Goal: Task Accomplishment & Management: Manage account settings

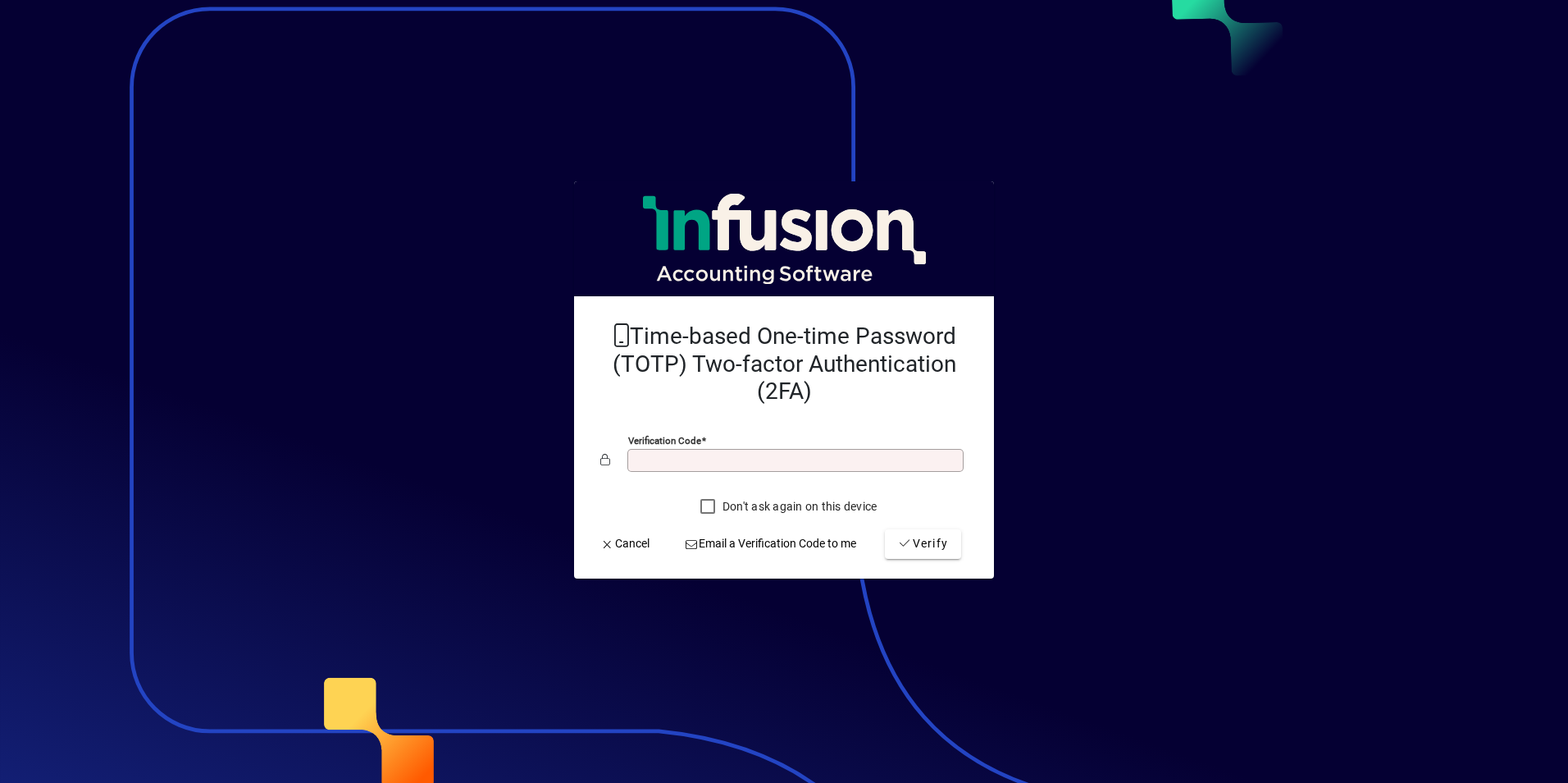
click at [746, 455] on input "Verification code" at bounding box center [797, 460] width 331 height 13
type input "******"
click at [885, 529] on button "Verify" at bounding box center [923, 543] width 77 height 29
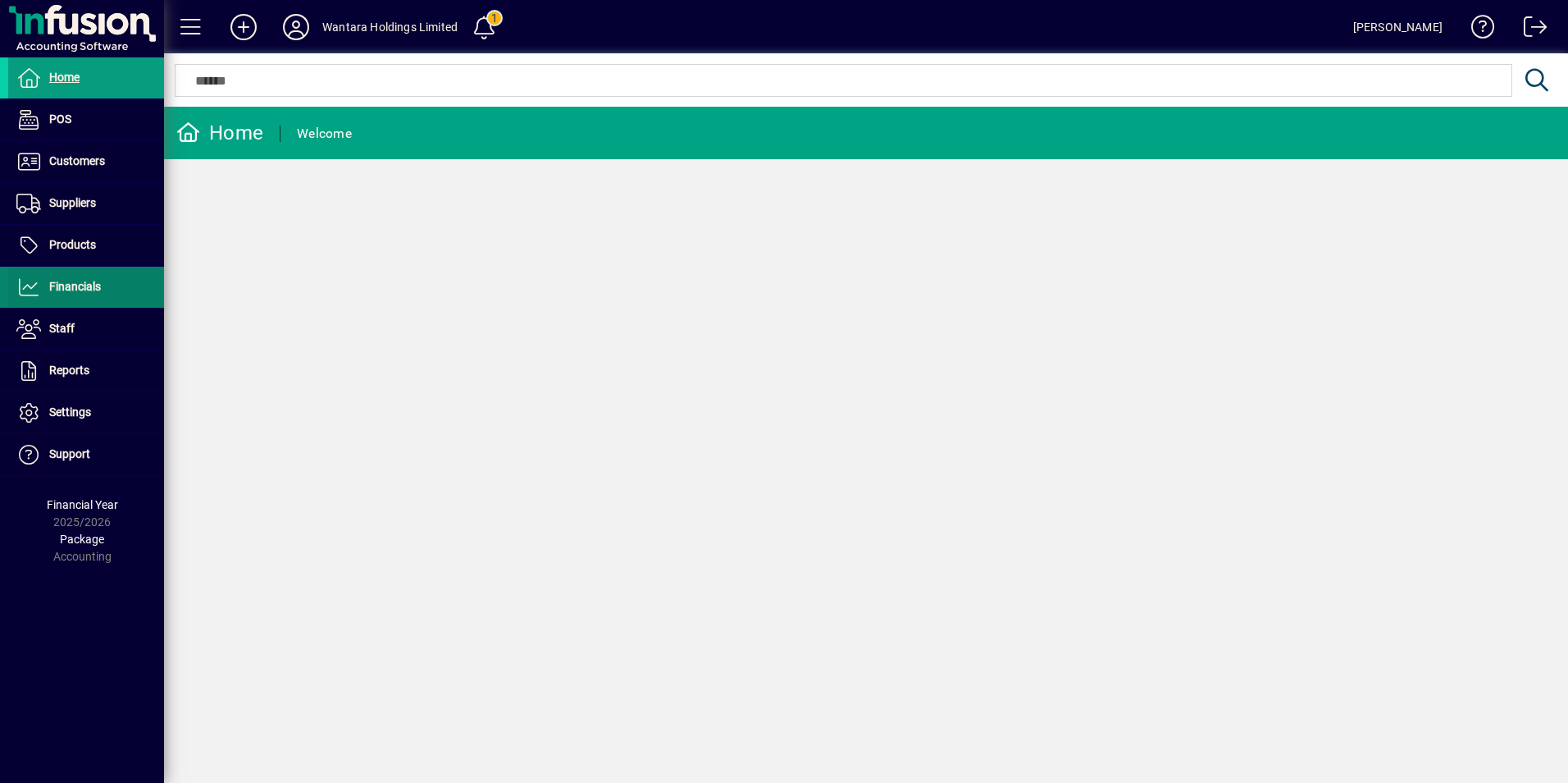
click at [57, 293] on span "Financials" at bounding box center [75, 286] width 52 height 13
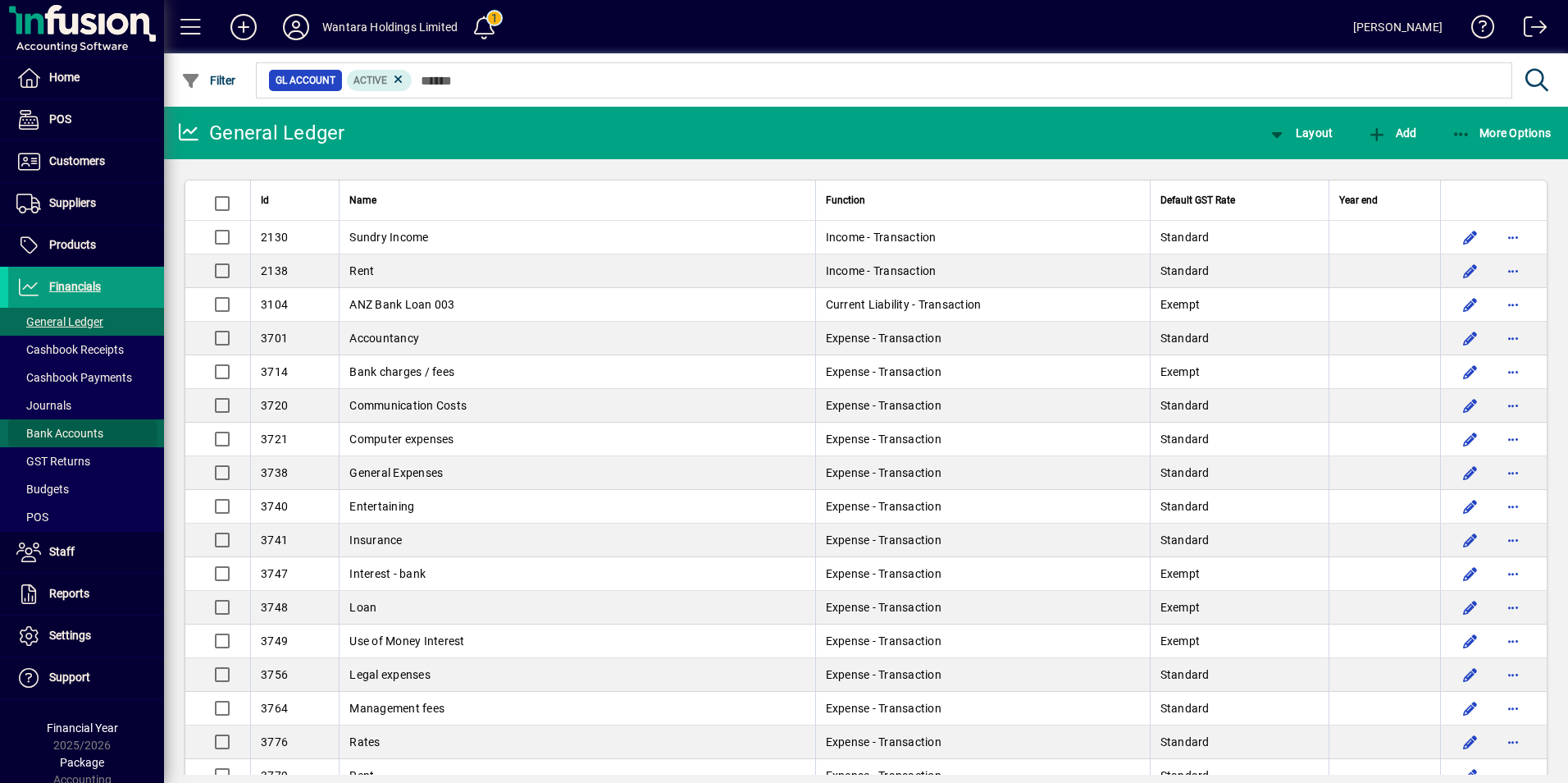
click at [82, 434] on span "Bank Accounts" at bounding box center [60, 434] width 87 height 13
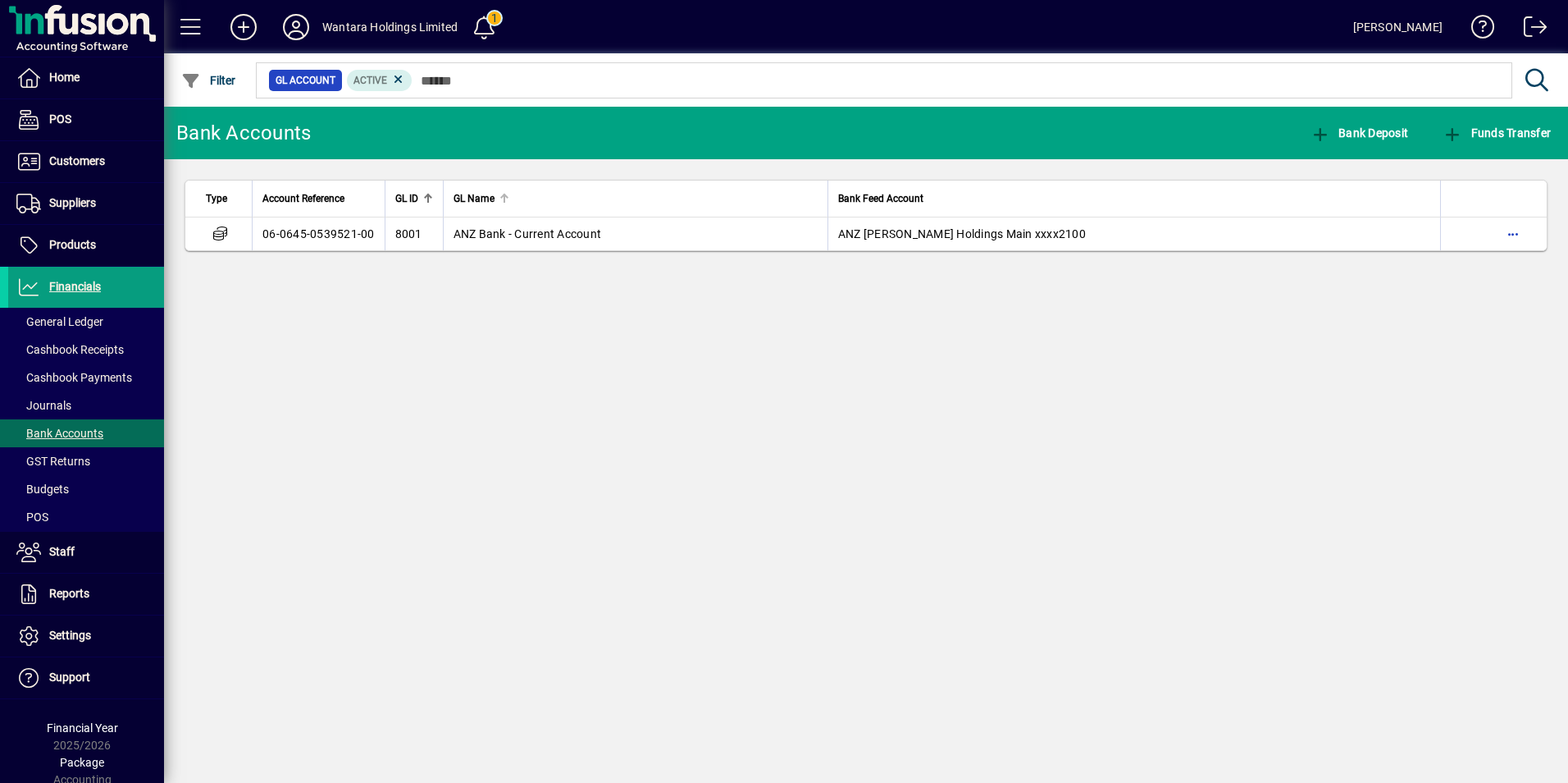
click at [524, 216] on th "GL Name" at bounding box center [635, 199] width 384 height 37
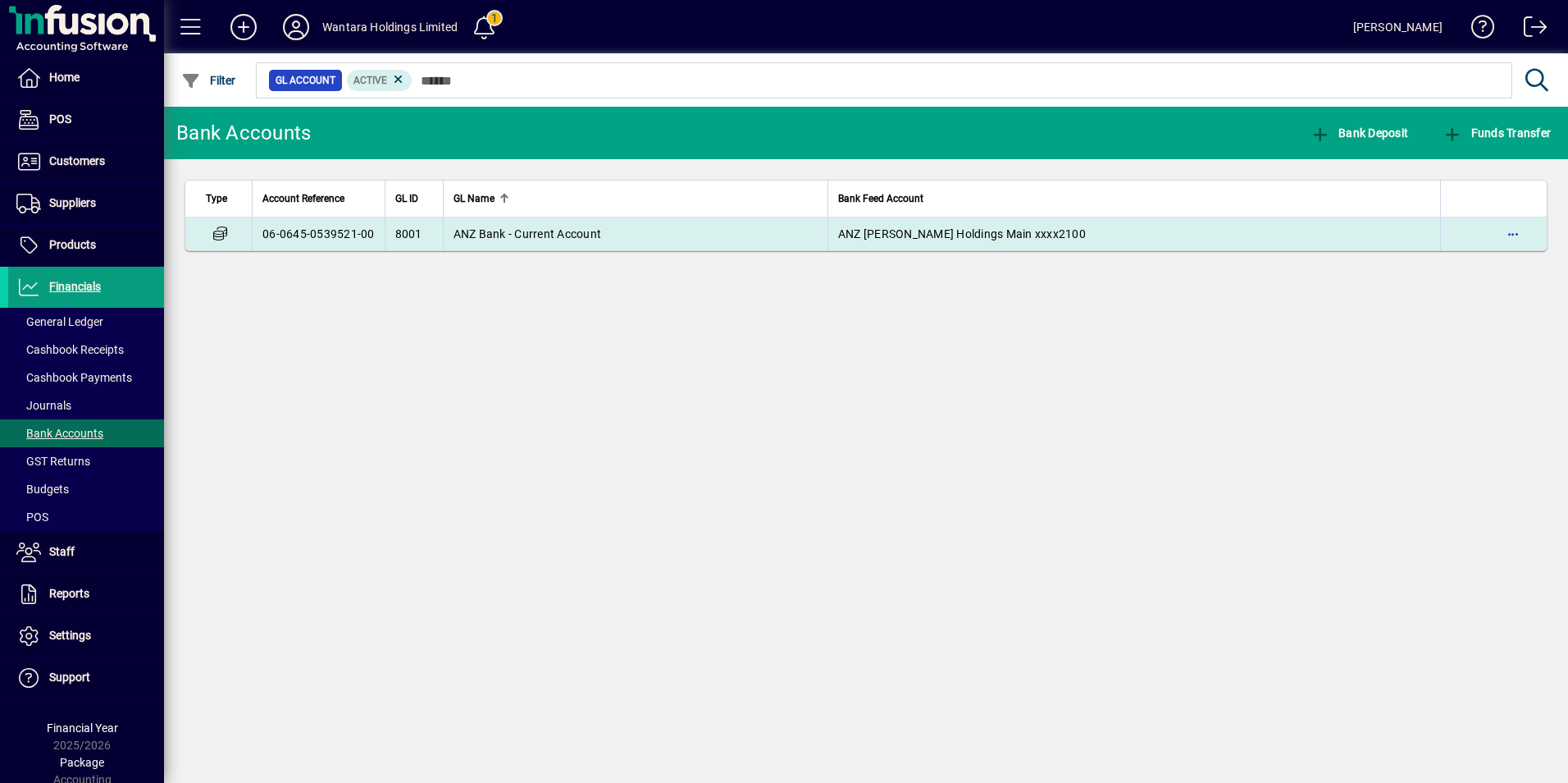
click at [528, 222] on td "ANZ Bank - Current Account" at bounding box center [635, 234] width 384 height 33
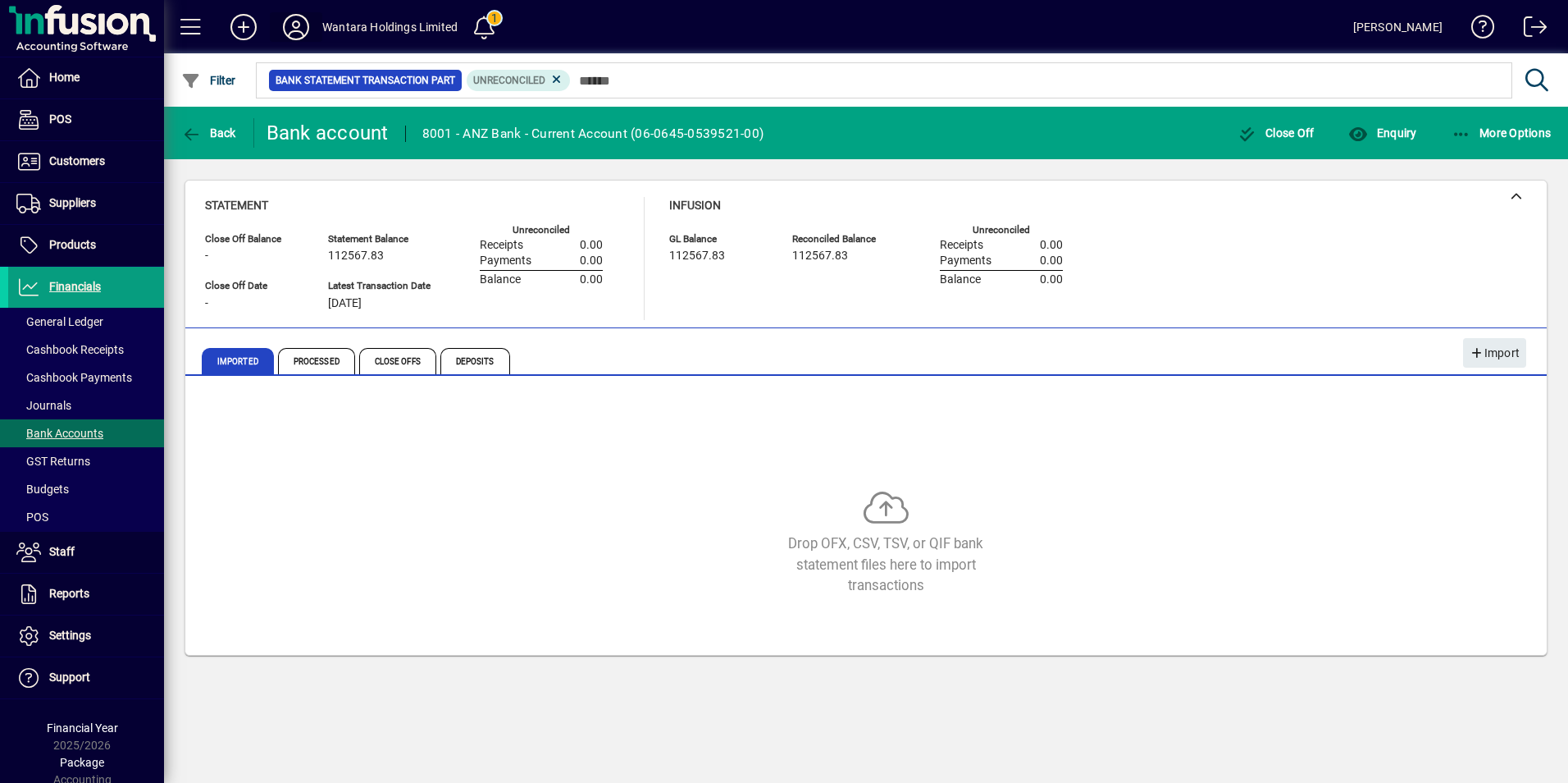
click at [305, 30] on icon at bounding box center [295, 27] width 33 height 27
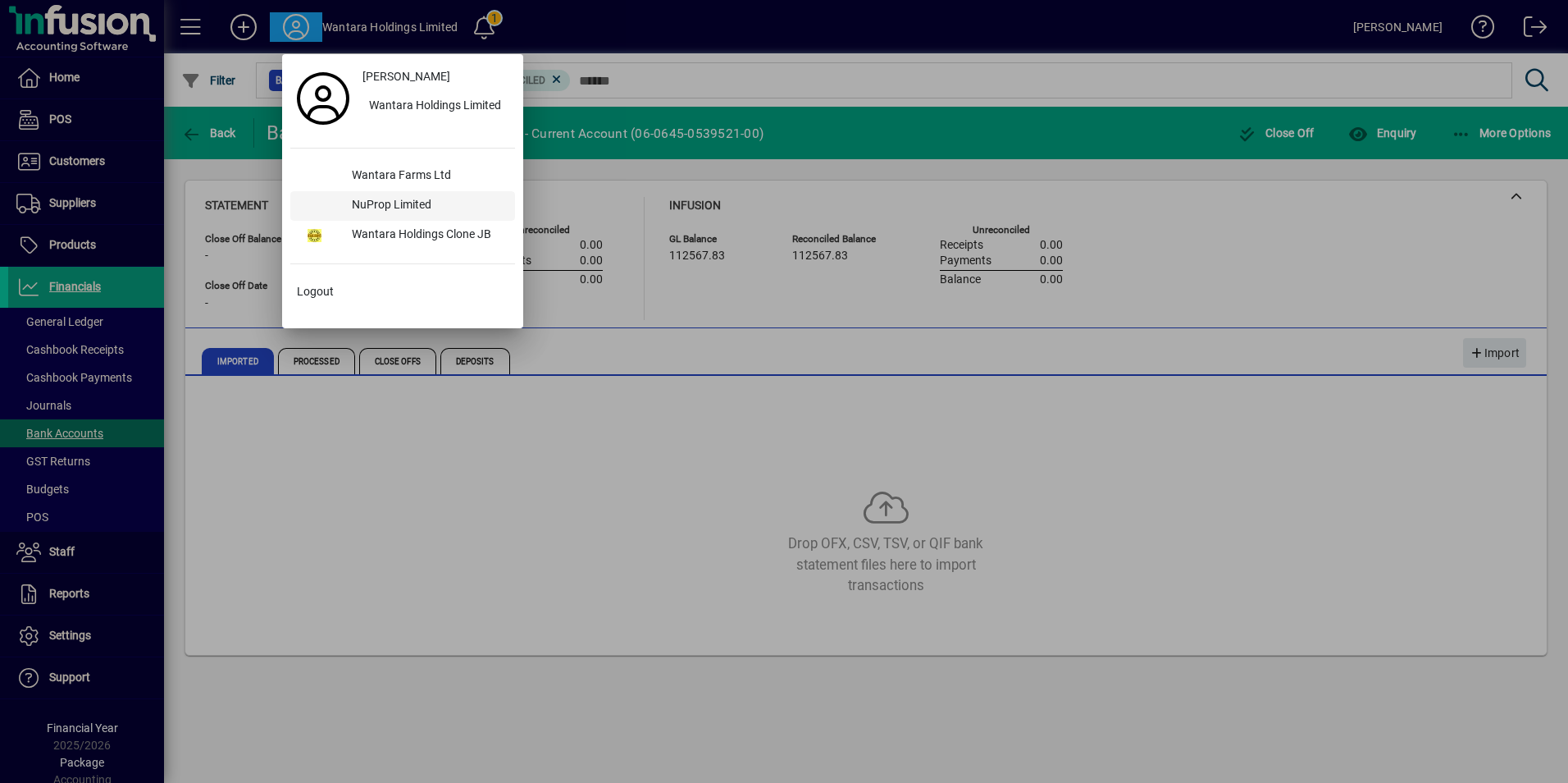
click at [371, 194] on div "NuProp Limited" at bounding box center [427, 205] width 176 height 29
